Goal: Transaction & Acquisition: Book appointment/travel/reservation

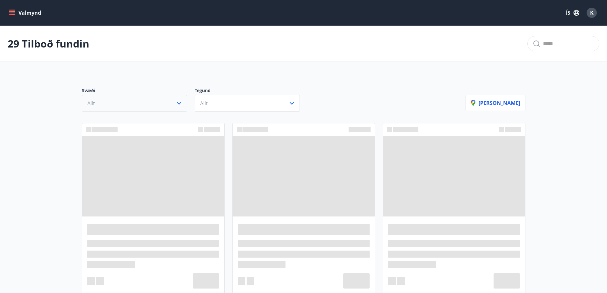
click at [167, 104] on button "Allt" at bounding box center [134, 103] width 105 height 17
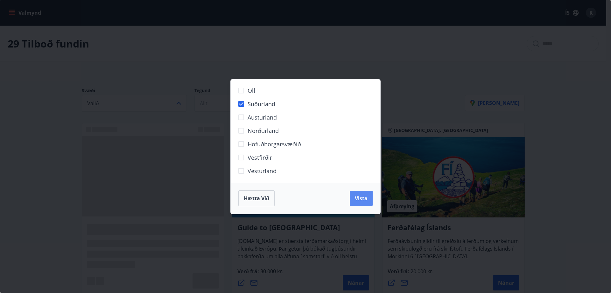
click at [362, 197] on span "Vista" at bounding box center [361, 198] width 13 height 7
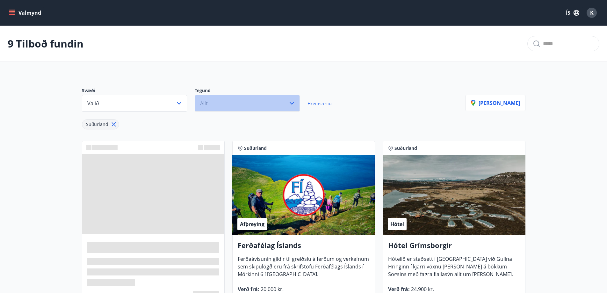
click at [280, 101] on button "Allt" at bounding box center [247, 103] width 105 height 17
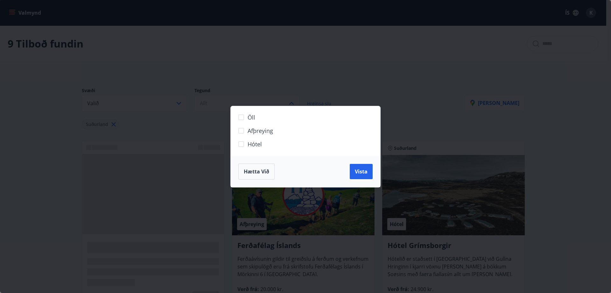
click at [249, 144] on span "Hótel" at bounding box center [255, 144] width 14 height 8
click at [363, 170] on span "Vista" at bounding box center [361, 171] width 13 height 7
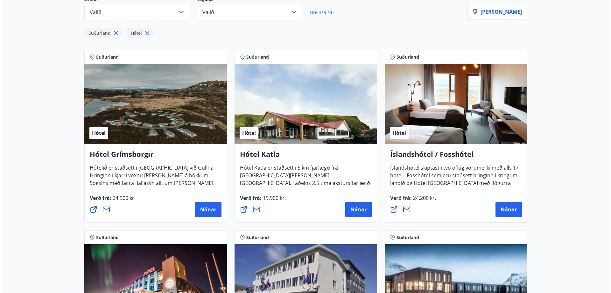
scroll to position [89, 0]
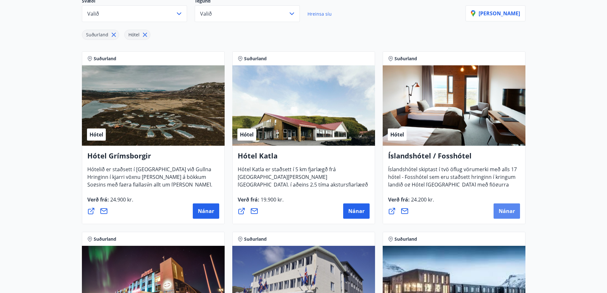
click at [506, 215] on button "Nánar" at bounding box center [506, 210] width 26 height 15
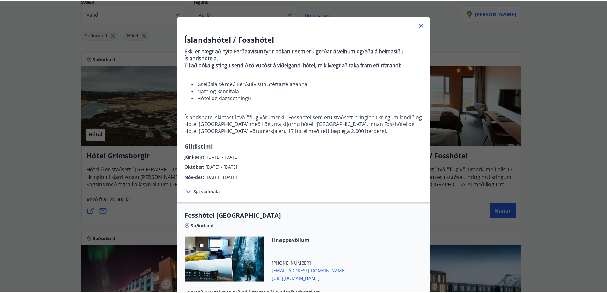
scroll to position [0, 0]
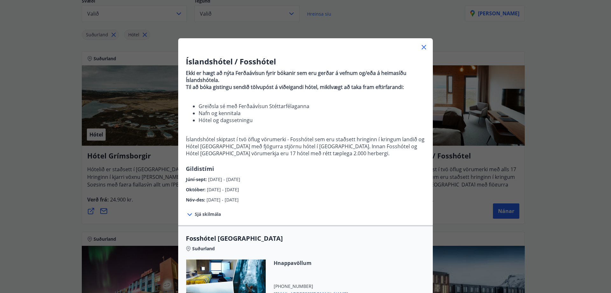
click at [422, 47] on icon at bounding box center [424, 47] width 8 height 8
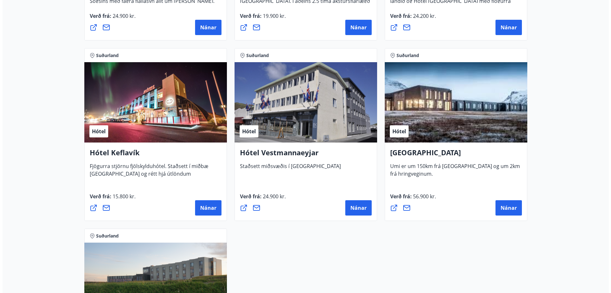
scroll to position [82, 0]
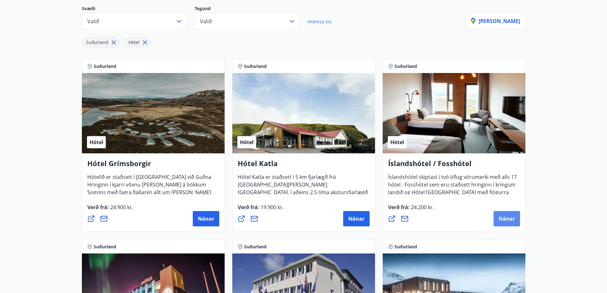
click at [501, 214] on button "Nánar" at bounding box center [506, 218] width 26 height 15
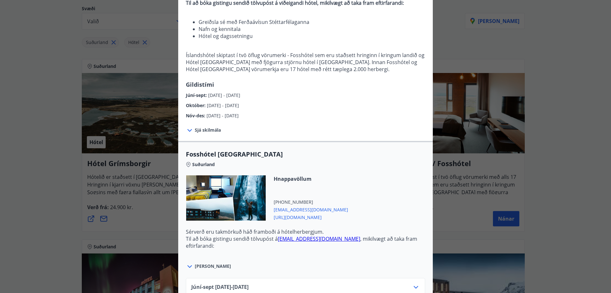
scroll to position [96, 0]
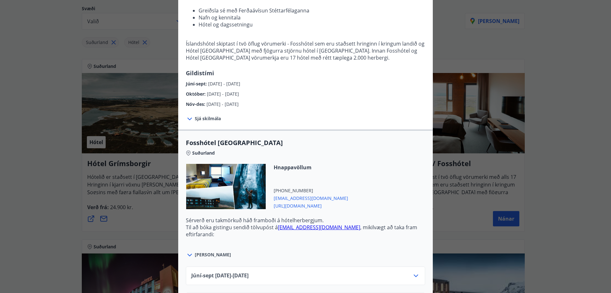
click at [208, 116] on span "Sjá skilmála" at bounding box center [208, 118] width 26 height 6
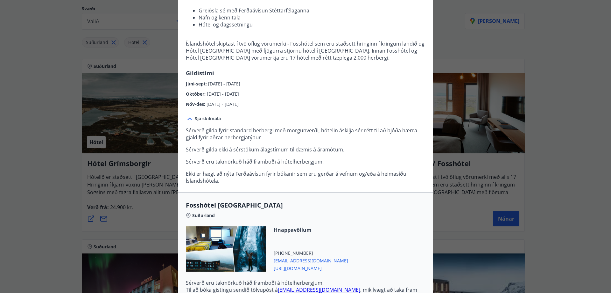
click at [341, 175] on p "Ekki er hægt að nýta Ferðaávísun fyrir bókanir sem eru gerðar á vefnum og/eða á…" at bounding box center [305, 177] width 239 height 14
click at [382, 175] on p "Ekki er hægt að nýta Ferðaávísun fyrir bókanir sem eru gerðar á vefnum og/eða á…" at bounding box center [305, 177] width 239 height 14
click at [223, 183] on p "Ekki er hægt að nýta Ferðaávísun fyrir bókanir sem eru gerðar á vefnum og/eða á…" at bounding box center [305, 177] width 239 height 14
click at [223, 166] on p "Sérverð gilda fyrir standard herbergi með morgunverði, hótelin áskilja sér rétt…" at bounding box center [305, 155] width 239 height 57
click at [224, 157] on p "Sérverð gilda fyrir standard herbergi með morgunverði, hótelin áskilja sér rétt…" at bounding box center [305, 155] width 239 height 57
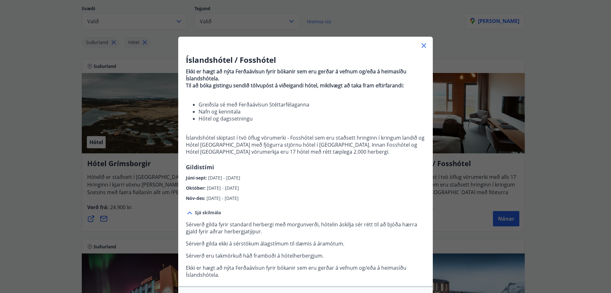
scroll to position [0, 0]
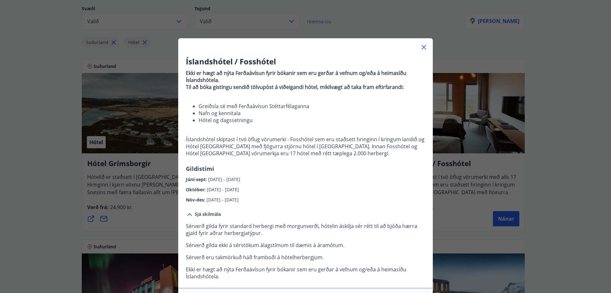
click at [276, 105] on li "Greiðsla sé með Ferðaávísun Stéttarfélaganna" at bounding box center [312, 106] width 227 height 7
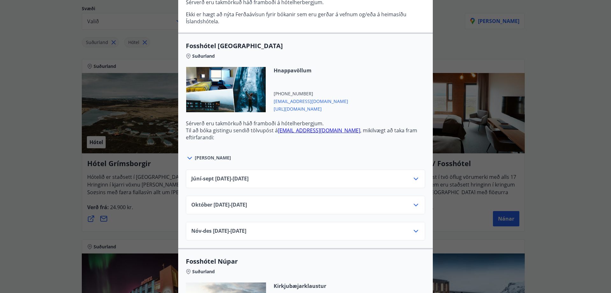
scroll to position [414, 0]
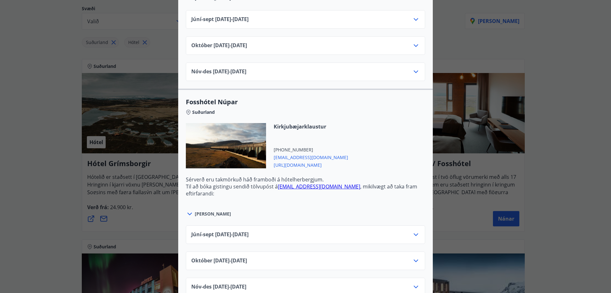
click at [437, 36] on div "Íslandshótel / Fosshótel Ekki er hægt að nýta Ferðaávísun fyrir bókanir sem eru…" at bounding box center [305, 146] width 611 height 293
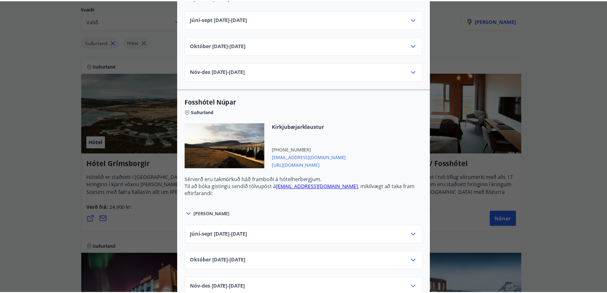
scroll to position [0, 0]
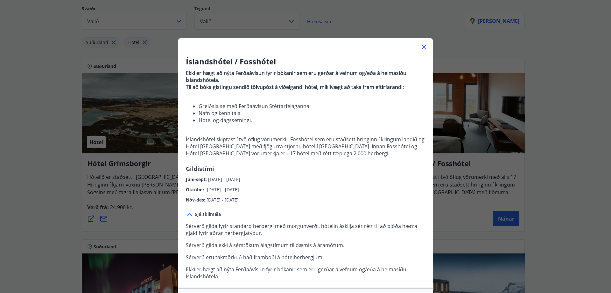
click at [422, 45] on icon at bounding box center [424, 47] width 8 height 8
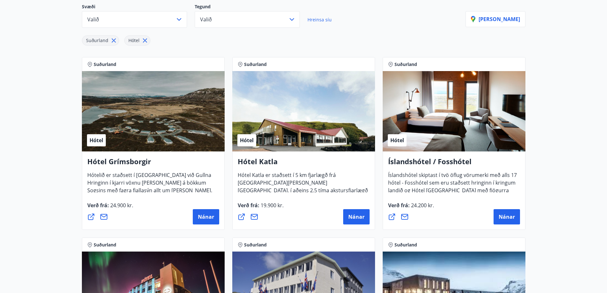
scroll to position [127, 0]
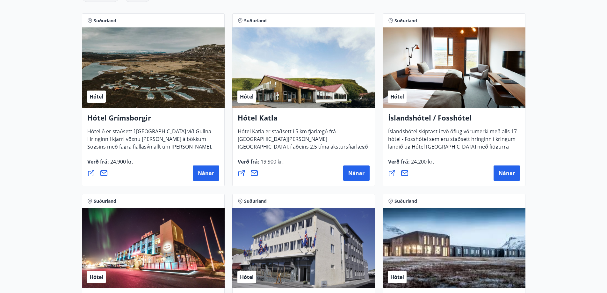
click at [403, 171] on icon at bounding box center [405, 173] width 8 height 8
click at [391, 173] on icon at bounding box center [391, 173] width 6 height 6
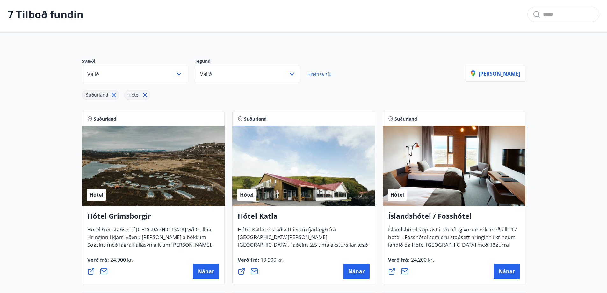
scroll to position [0, 0]
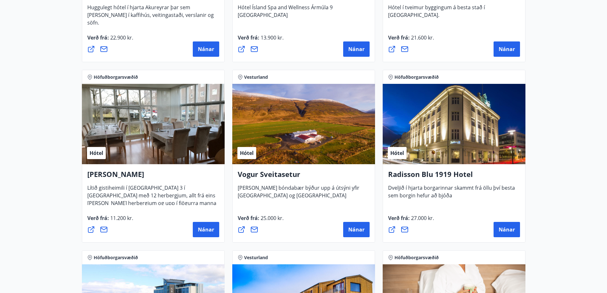
scroll to position [1039, 0]
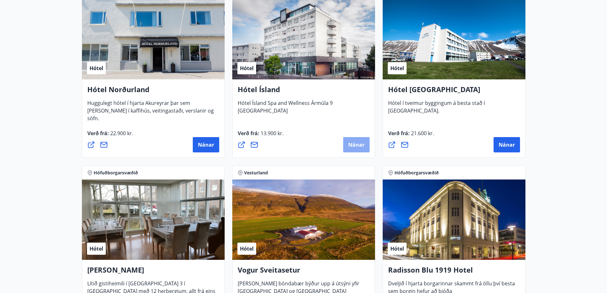
click at [350, 144] on span "Nánar" at bounding box center [356, 144] width 16 height 7
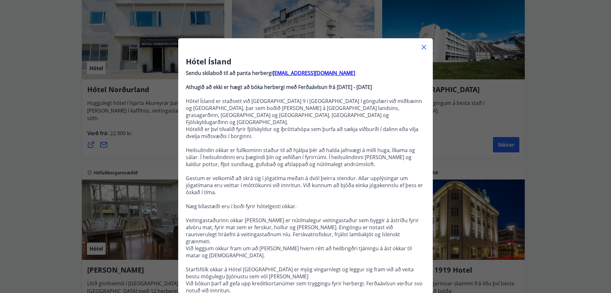
click at [219, 87] on strong "Athugið að ekki er hægt að bóka herbergi með Ferðaávísun frá [DATE] - [DATE]" at bounding box center [279, 86] width 186 height 7
drag, startPoint x: 257, startPoint y: 87, endPoint x: 291, endPoint y: 87, distance: 34.4
click at [259, 87] on strong "Athugið að ekki er hægt að bóka herbergi með Ferðaávísun frá [DATE] - [DATE]" at bounding box center [279, 86] width 186 height 7
drag, startPoint x: 291, startPoint y: 87, endPoint x: 323, endPoint y: 87, distance: 32.2
click at [292, 87] on strong "Athugið að ekki er hægt að bóka herbergi með Ferðaávísun frá [DATE] - [DATE]" at bounding box center [279, 86] width 186 height 7
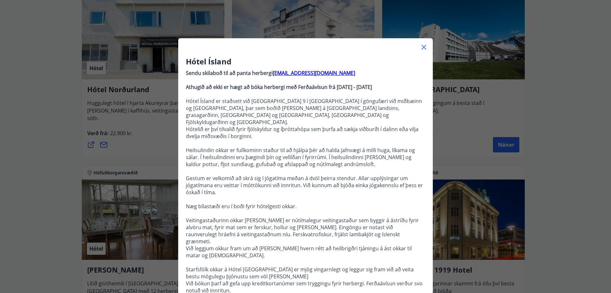
click at [323, 87] on strong "Athugið að ekki er hægt að bóka herbergi með Ferðaávísun frá [DATE] - [DATE]" at bounding box center [279, 86] width 186 height 7
click at [337, 87] on strong "Athugið að ekki er hægt að bóka herbergi með Ferðaávísun frá [DATE] - [DATE]" at bounding box center [279, 86] width 186 height 7
click at [353, 86] on strong "Athugið að ekki er hægt að bóka herbergi með Ferðaávísun frá [DATE] - [DATE]" at bounding box center [279, 86] width 186 height 7
click at [372, 86] on strong "Athugið að ekki er hægt að bóka herbergi með Ferðaávísun frá [DATE] - [DATE]" at bounding box center [279, 86] width 186 height 7
click at [422, 47] on icon at bounding box center [424, 47] width 4 height 4
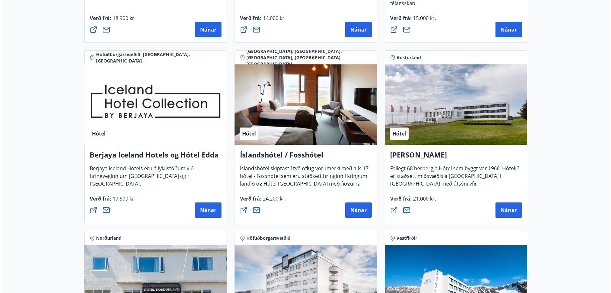
scroll to position [784, 0]
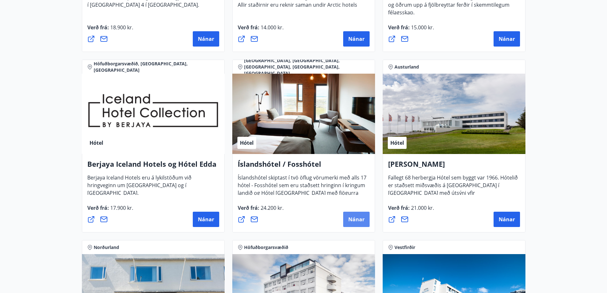
click at [347, 216] on button "Nánar" at bounding box center [356, 218] width 26 height 15
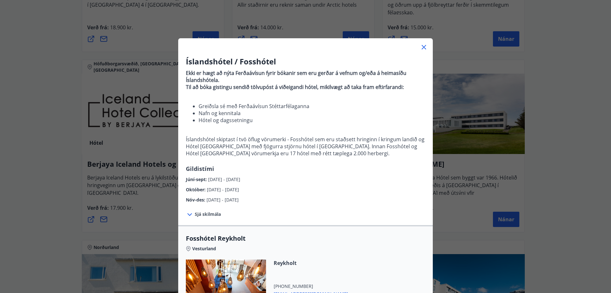
click at [186, 216] on icon at bounding box center [190, 214] width 8 height 8
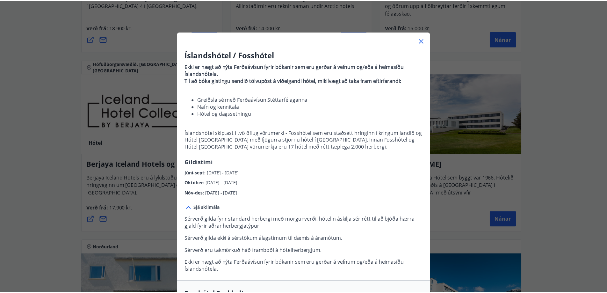
scroll to position [0, 0]
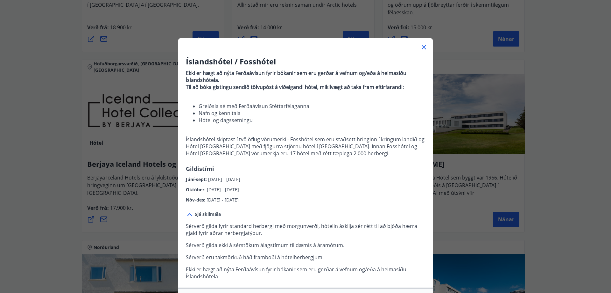
click at [188, 214] on icon at bounding box center [190, 214] width 4 height 3
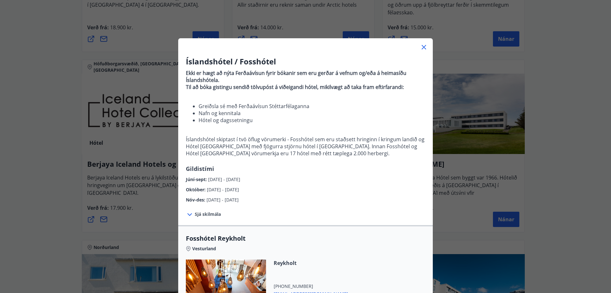
click at [262, 111] on li "Nafn og kennitala" at bounding box center [312, 113] width 227 height 7
click at [337, 72] on strong "Ekki er hægt að nýta Ferðaávísun fyrir bókanir sem eru gerðar á vefnum og/eða á…" at bounding box center [296, 76] width 221 height 14
click at [338, 82] on p "Ekki er hægt að nýta Ferðaávísun fyrir bókanir sem eru gerðar á vefnum og/eða á…" at bounding box center [305, 76] width 239 height 14
click at [289, 103] on li "Greiðsla sé með Ferðaávísun Stéttarfélaganna" at bounding box center [312, 106] width 227 height 7
click at [251, 106] on li "Greiðsla sé með Ferðaávísun Stéttarfélaganna" at bounding box center [312, 106] width 227 height 7
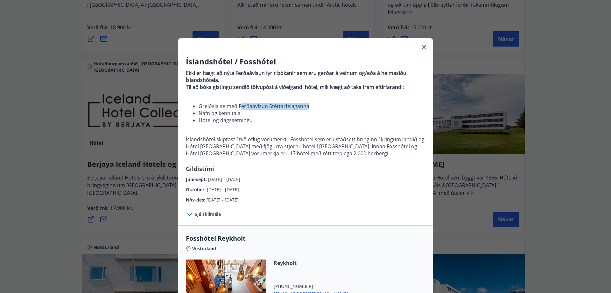
drag, startPoint x: 305, startPoint y: 107, endPoint x: 238, endPoint y: 108, distance: 66.9
click at [238, 108] on li "Greiðsla sé með Ferðaávísun Stéttarfélaganna" at bounding box center [312, 106] width 227 height 7
click at [237, 119] on li "Hótel og dagssetningu" at bounding box center [312, 120] width 227 height 7
drag, startPoint x: 251, startPoint y: 122, endPoint x: 196, endPoint y: 108, distance: 56.4
click at [196, 108] on ul "Greiðsla sé með Ferðaávísun Stéttarfélaganna Nafn og kennitala Hótel og dagsset…" at bounding box center [305, 113] width 239 height 21
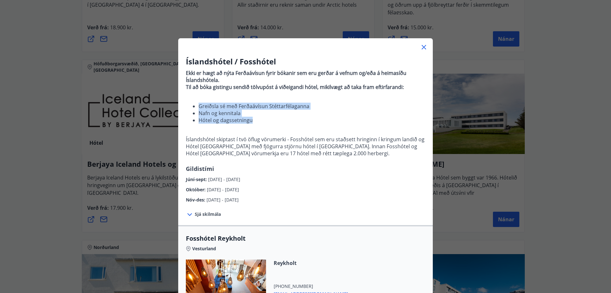
copy ul "Greiðsla sé með Ferðaávísun Stéttarfélaganna Nafn og kennitala Hótel og dagsset…"
click at [420, 45] on icon at bounding box center [424, 47] width 8 height 8
